Goal: Task Accomplishment & Management: Use online tool/utility

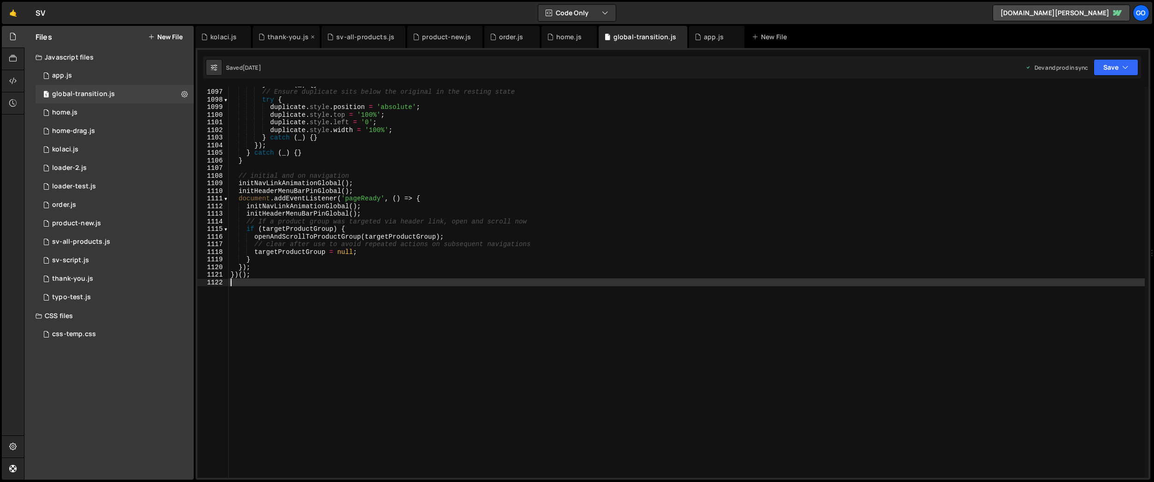
scroll to position [8341, 0]
click at [558, 38] on div "home.js" at bounding box center [568, 36] width 25 height 9
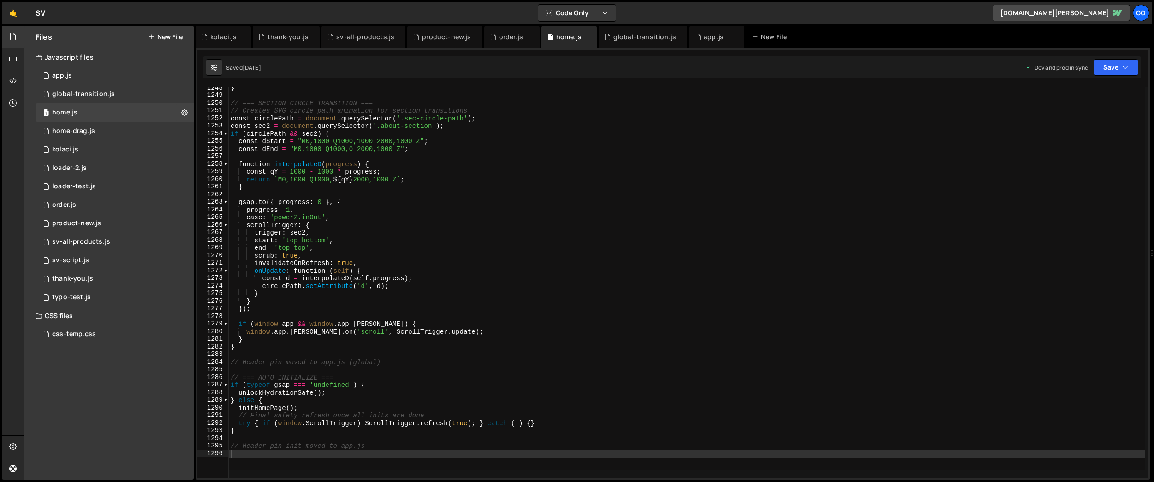
click at [471, 116] on div "} // === SECTION CIRCLE TRANSITION === // Creates SVG circle path animation for…" at bounding box center [700, 276] width 943 height 385
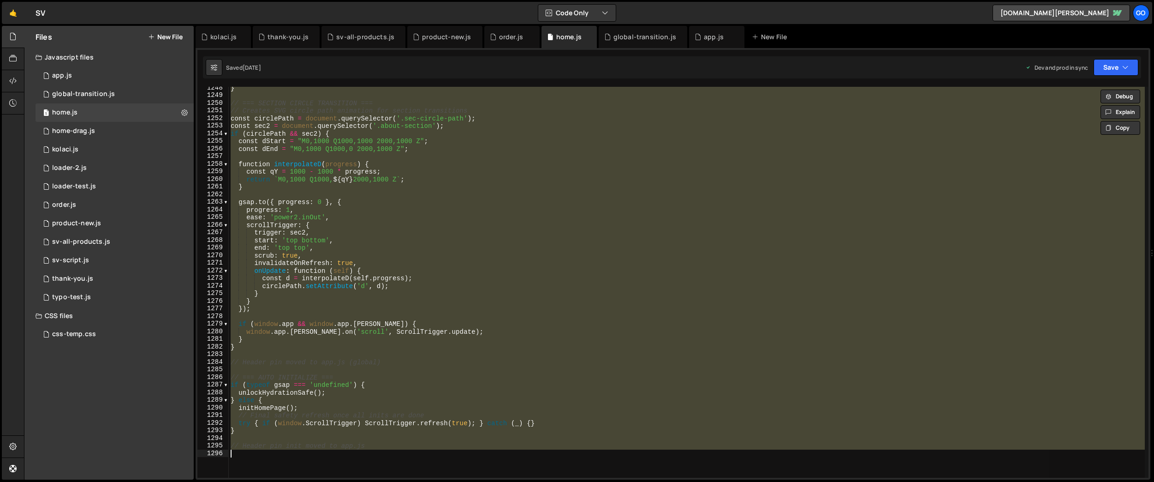
click at [449, 185] on div "} // === SECTION CIRCLE TRANSITION === // Creates SVG circle path animation for…" at bounding box center [687, 282] width 916 height 391
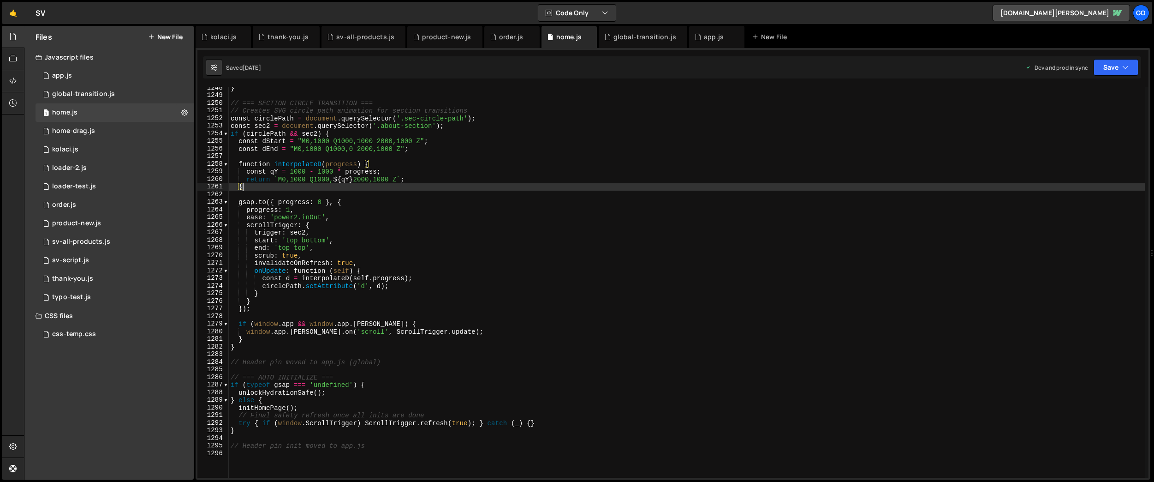
type textarea "// Header pin init moved to app.js"
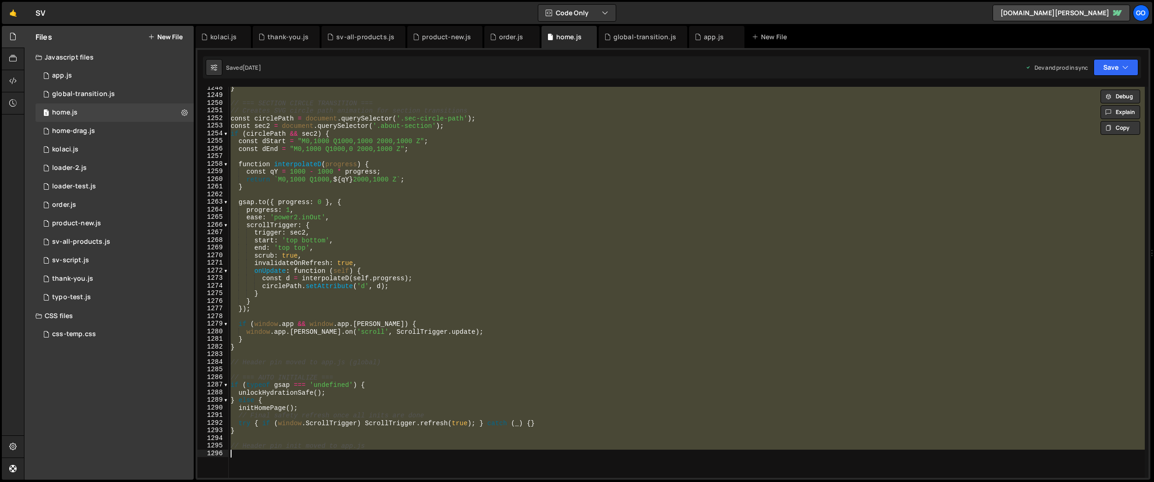
paste textarea
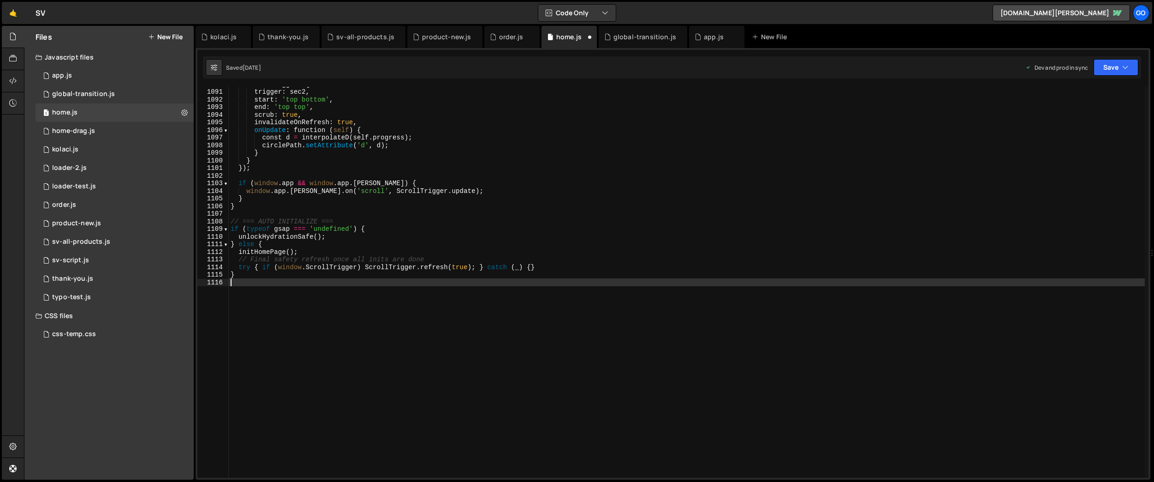
scroll to position [8296, 0]
click at [281, 160] on div "scrollTrigger : { trigger : sec2 , start : 'top bottom' , end : 'top top' , scr…" at bounding box center [687, 283] width 916 height 406
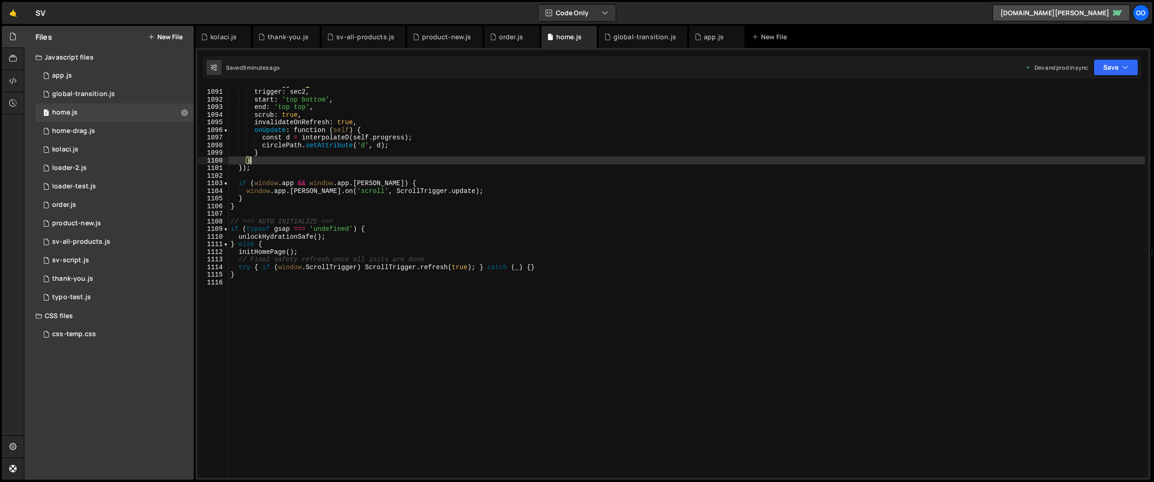
type textarea "}"
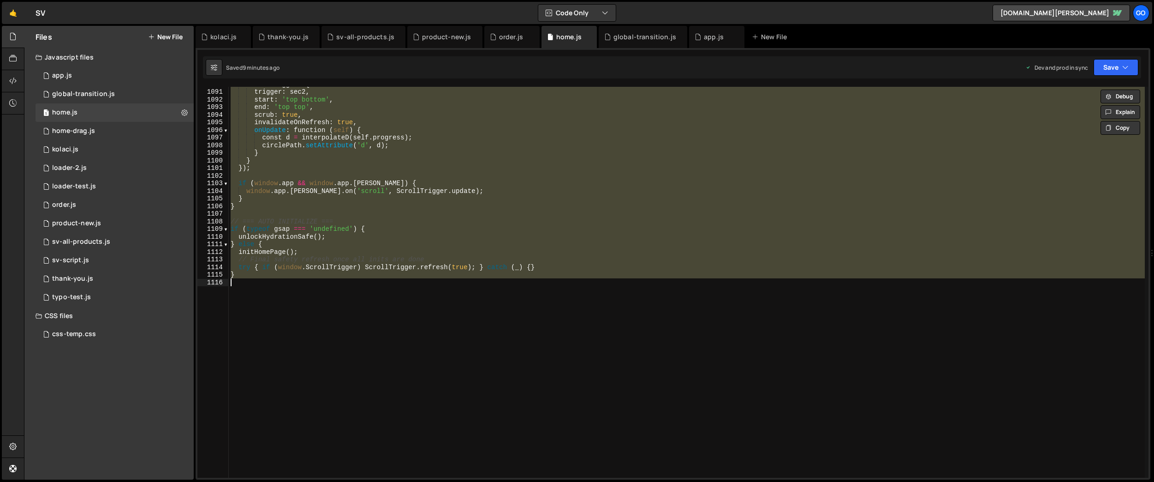
paste textarea
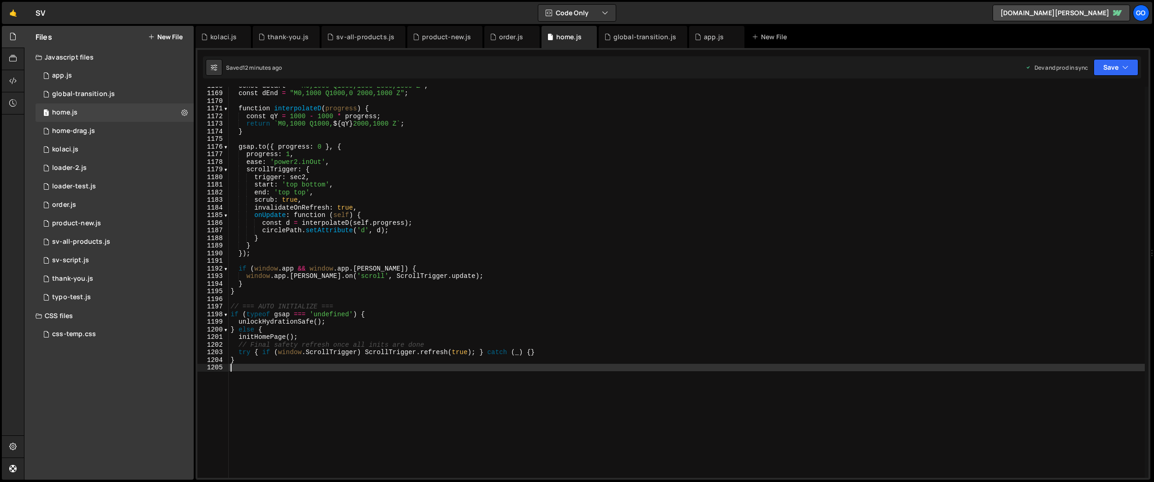
click at [409, 197] on div "const dStart = "M0,1000 Q1000,1000 2000,1000 Z" ; const dEnd = "M0,1000 Q1000,0…" at bounding box center [687, 285] width 916 height 406
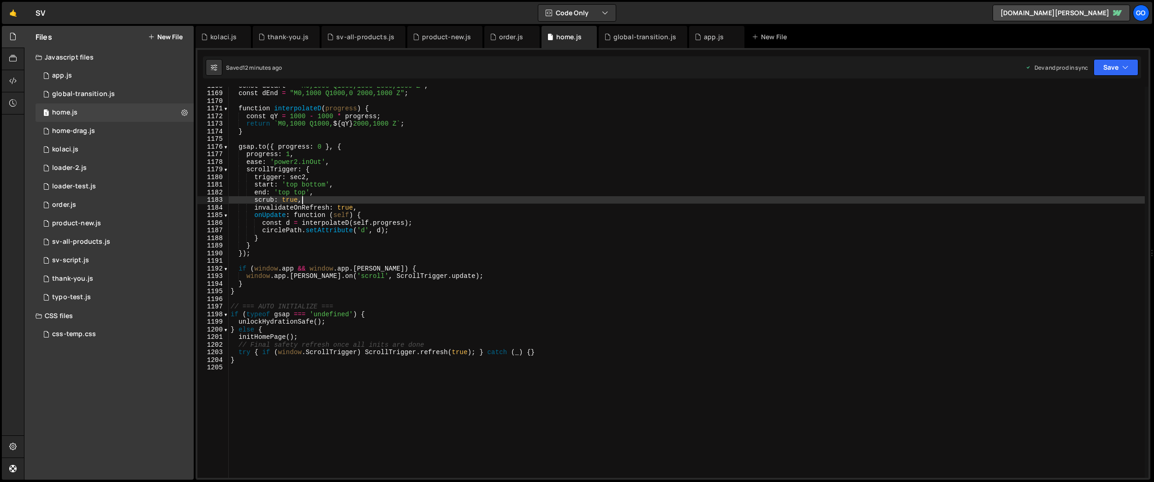
type textarea "}"
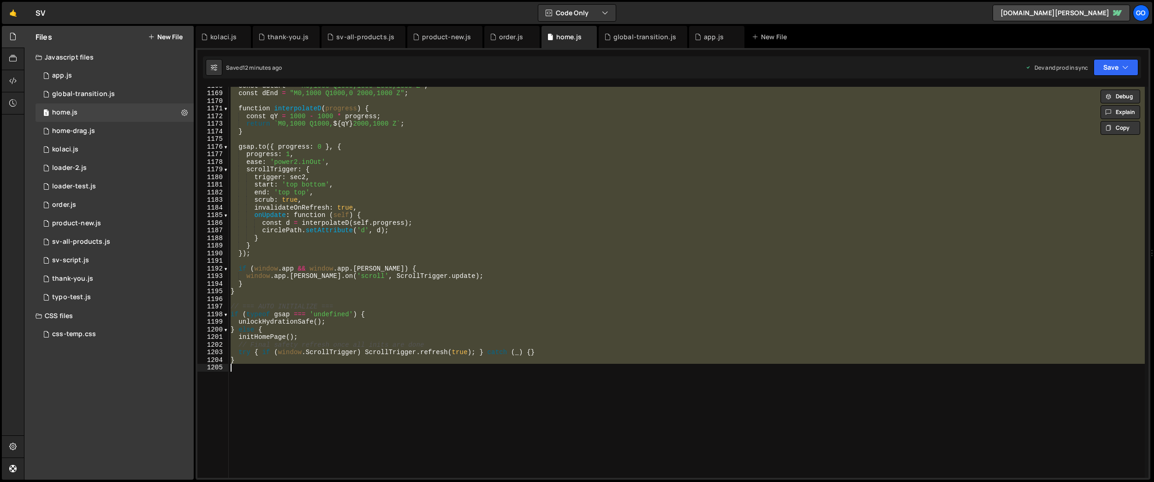
paste textarea
